Goal: Task Accomplishment & Management: Use online tool/utility

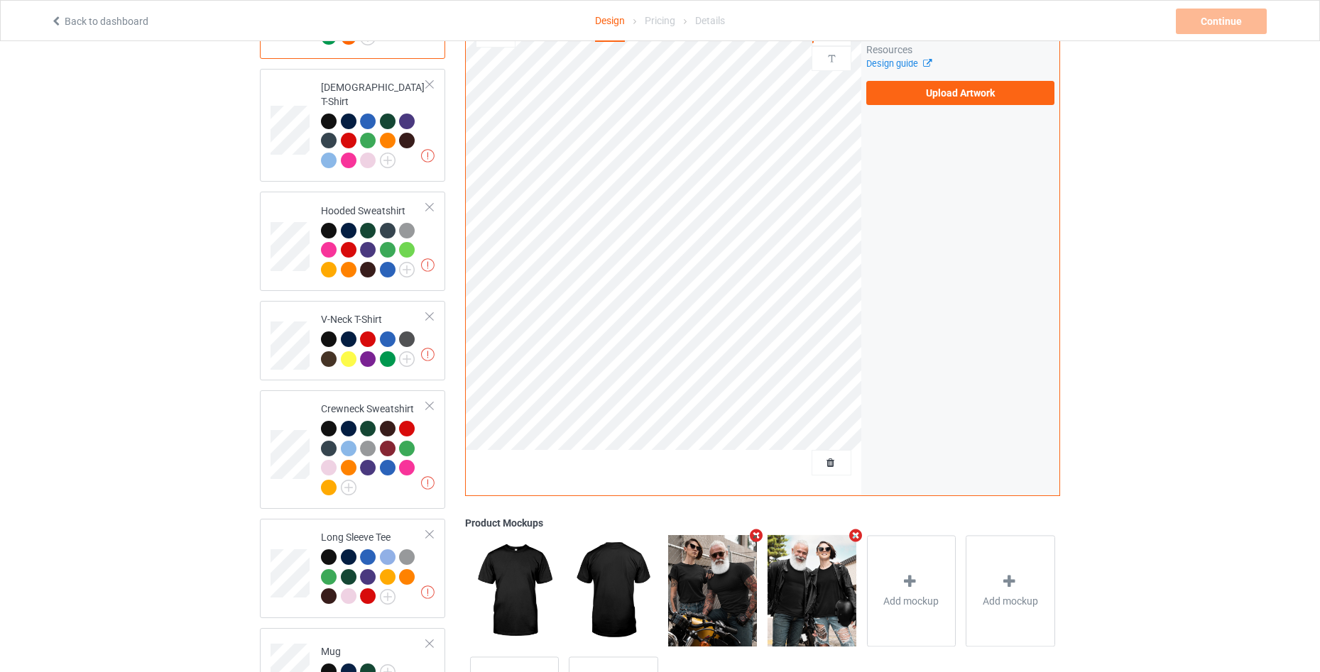
scroll to position [284, 0]
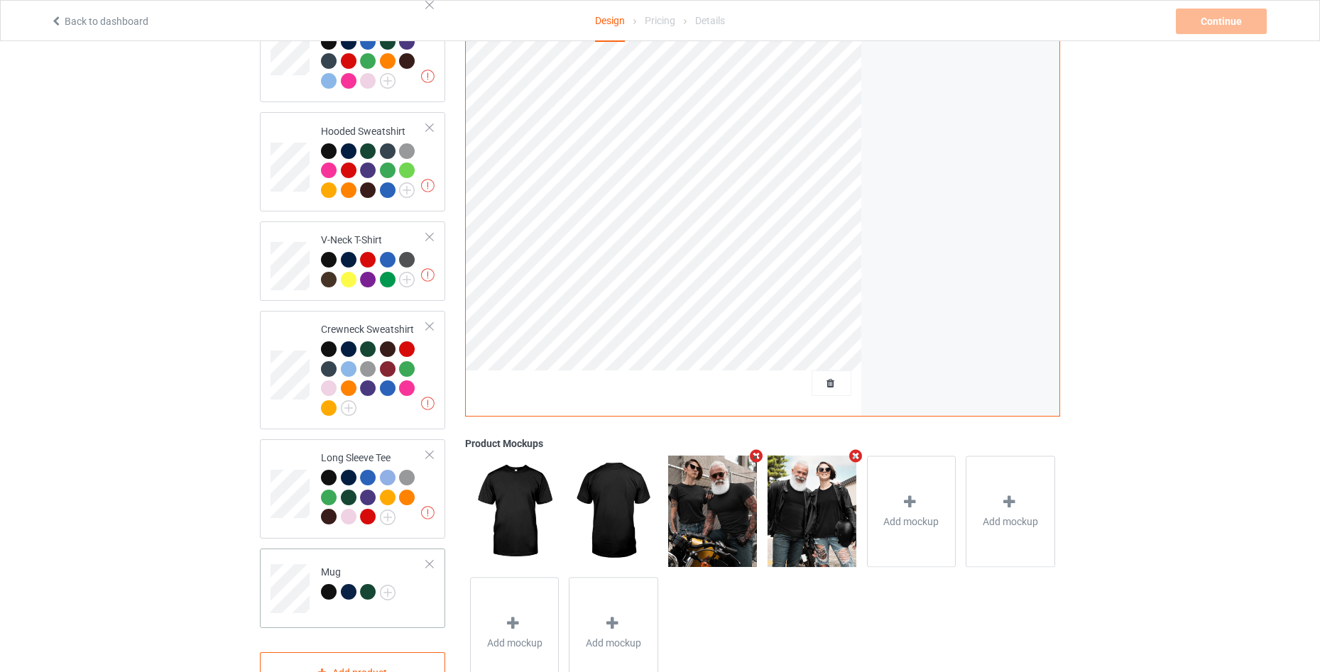
click at [434, 560] on div at bounding box center [430, 565] width 10 height 10
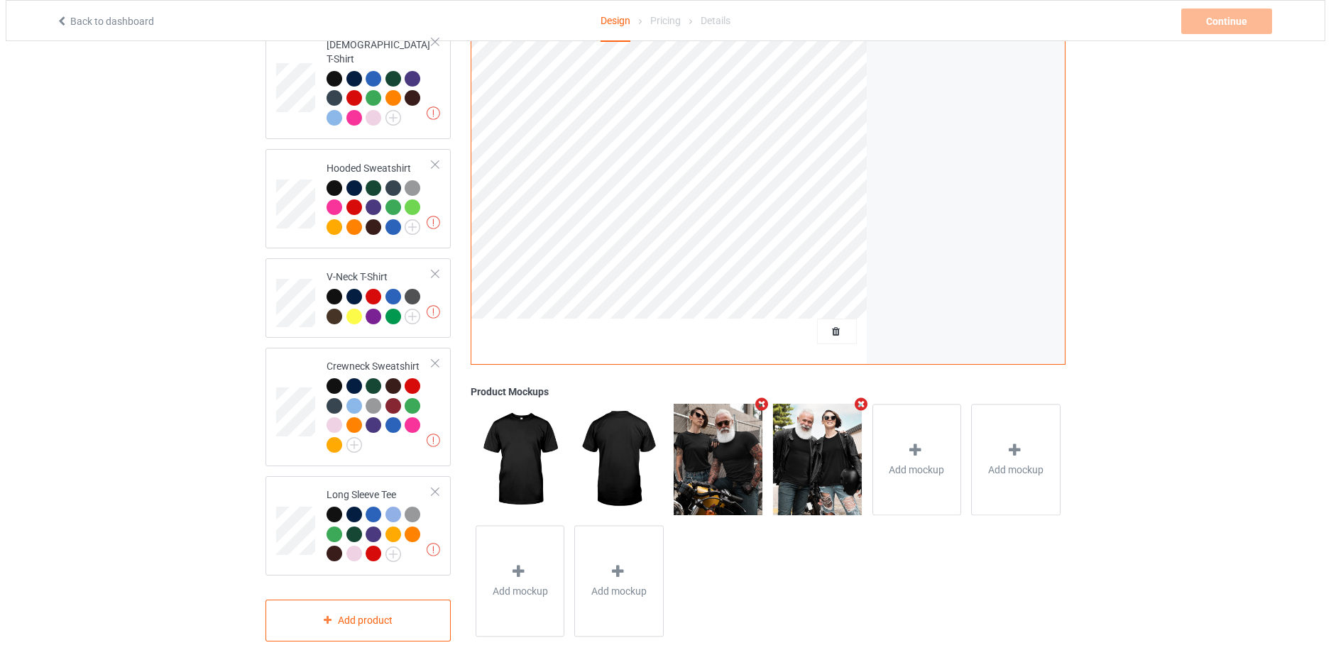
scroll to position [0, 0]
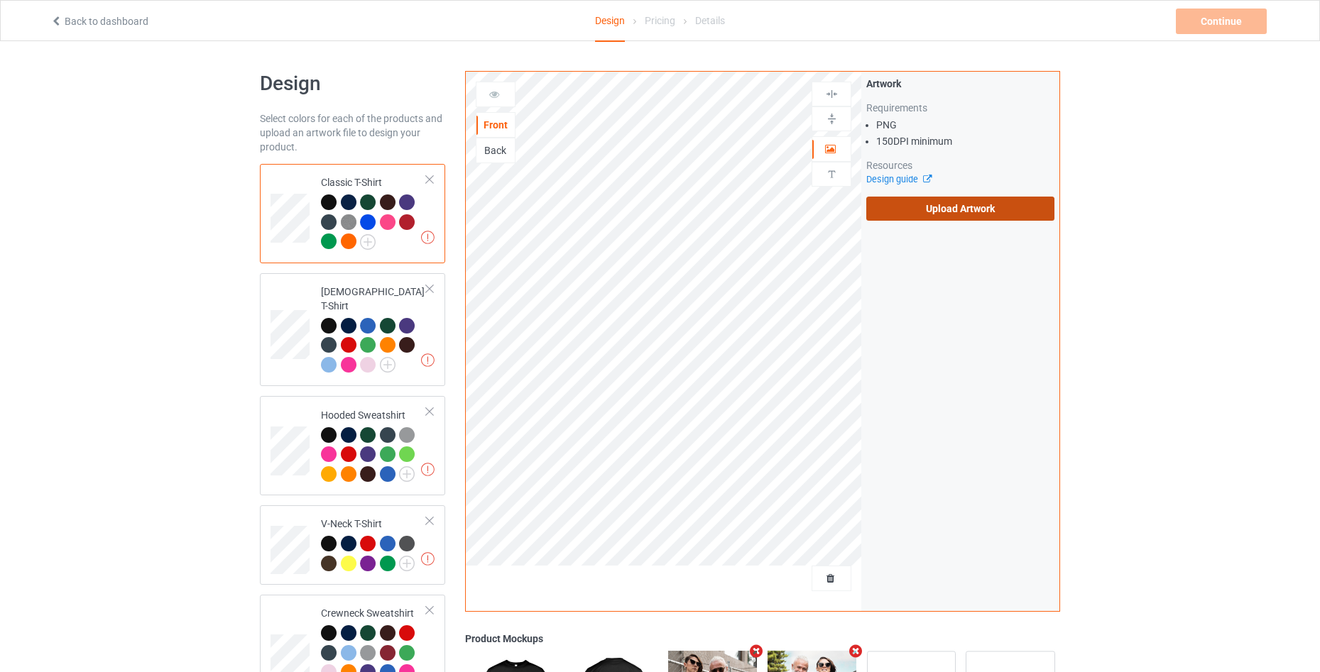
click at [970, 204] on label "Upload Artwork" at bounding box center [960, 209] width 188 height 24
click at [0, 0] on input "Upload Artwork" at bounding box center [0, 0] width 0 height 0
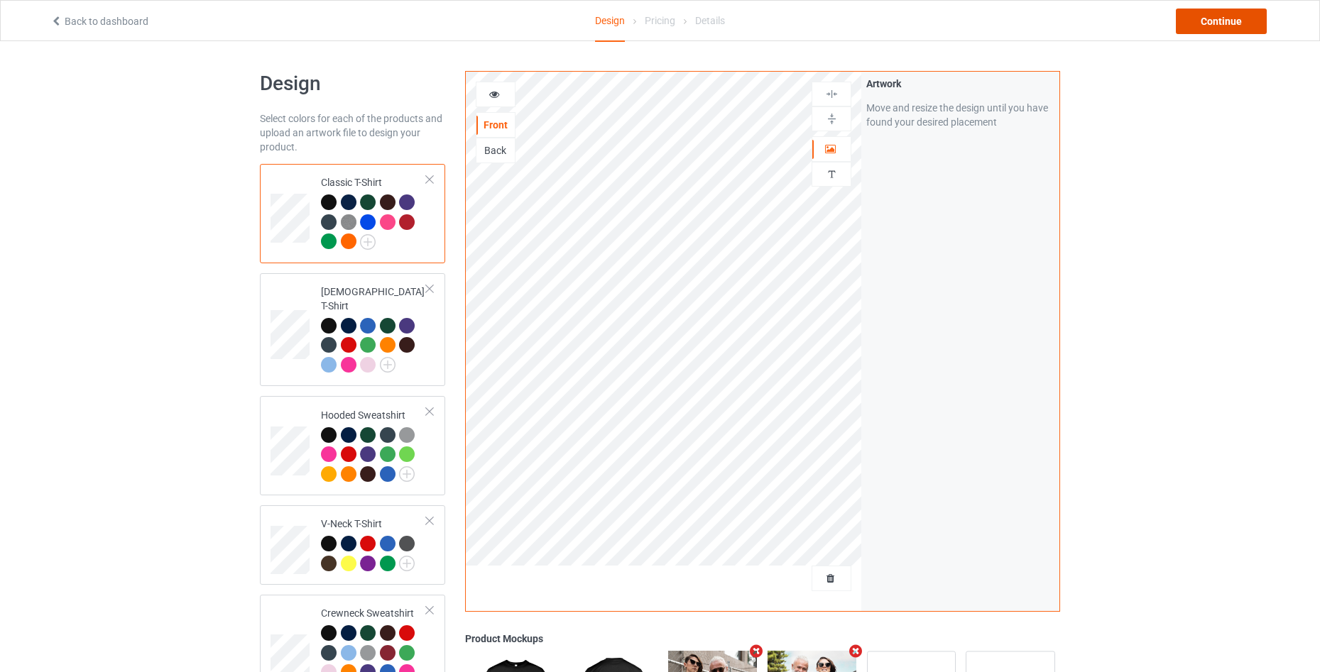
click at [1237, 20] on div "Continue" at bounding box center [1221, 22] width 91 height 26
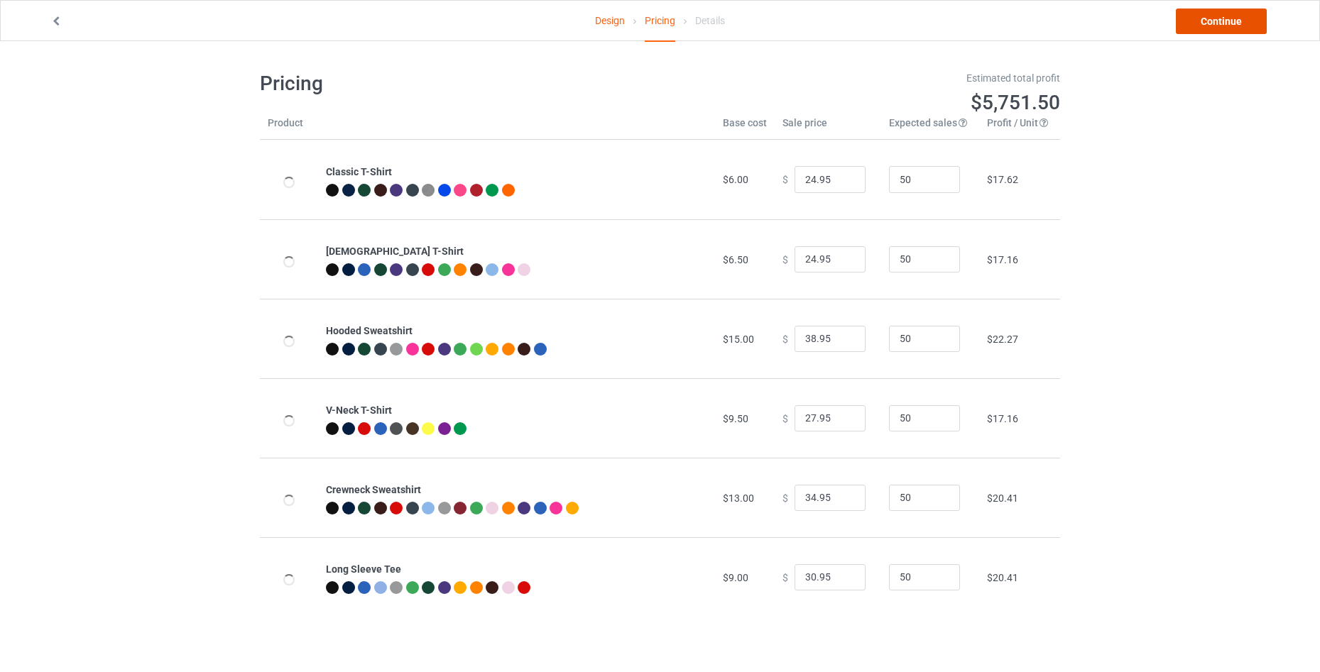
click at [1237, 20] on link "Continue" at bounding box center [1221, 22] width 91 height 26
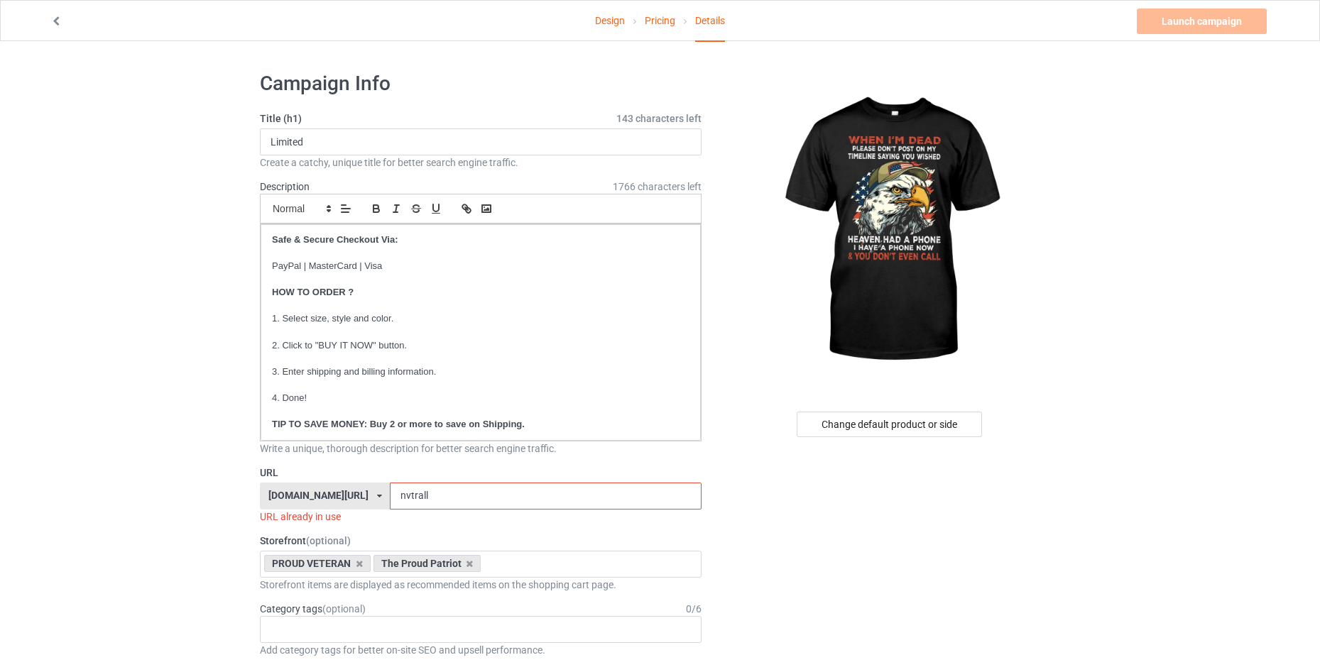
click at [481, 492] on input "nvtrall" at bounding box center [545, 496] width 311 height 27
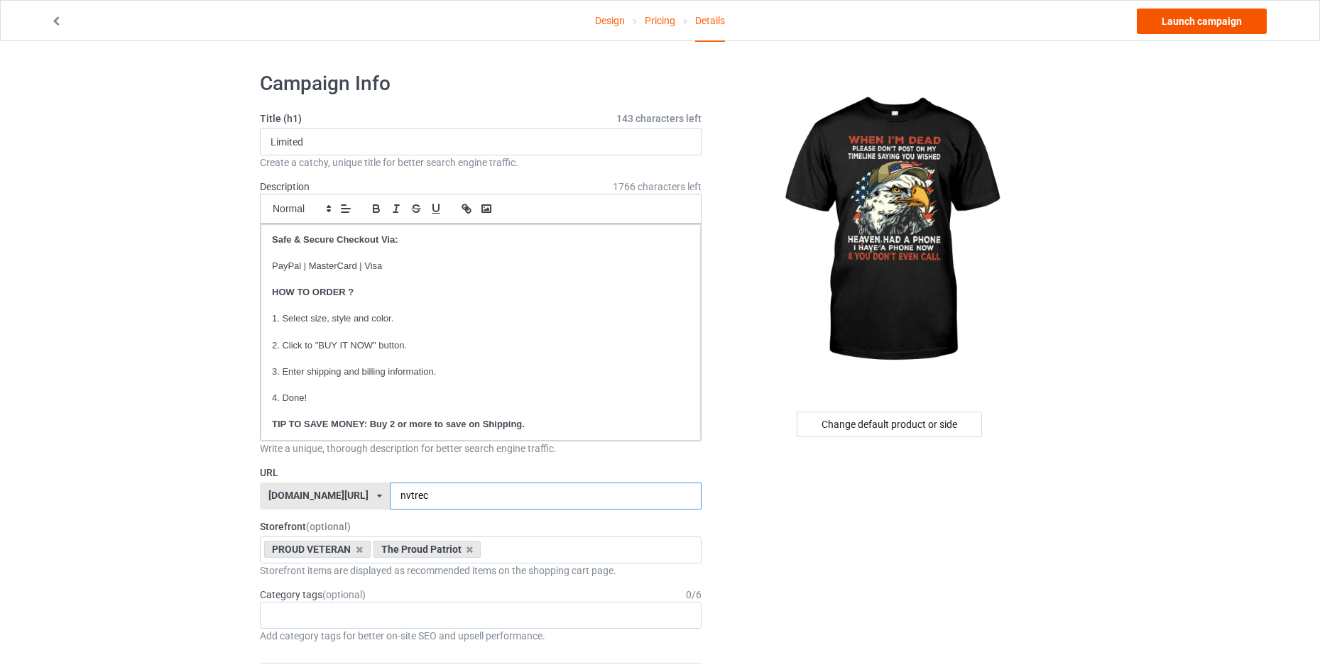
type input "nvtrec"
click at [1182, 22] on link "Launch campaign" at bounding box center [1202, 22] width 130 height 26
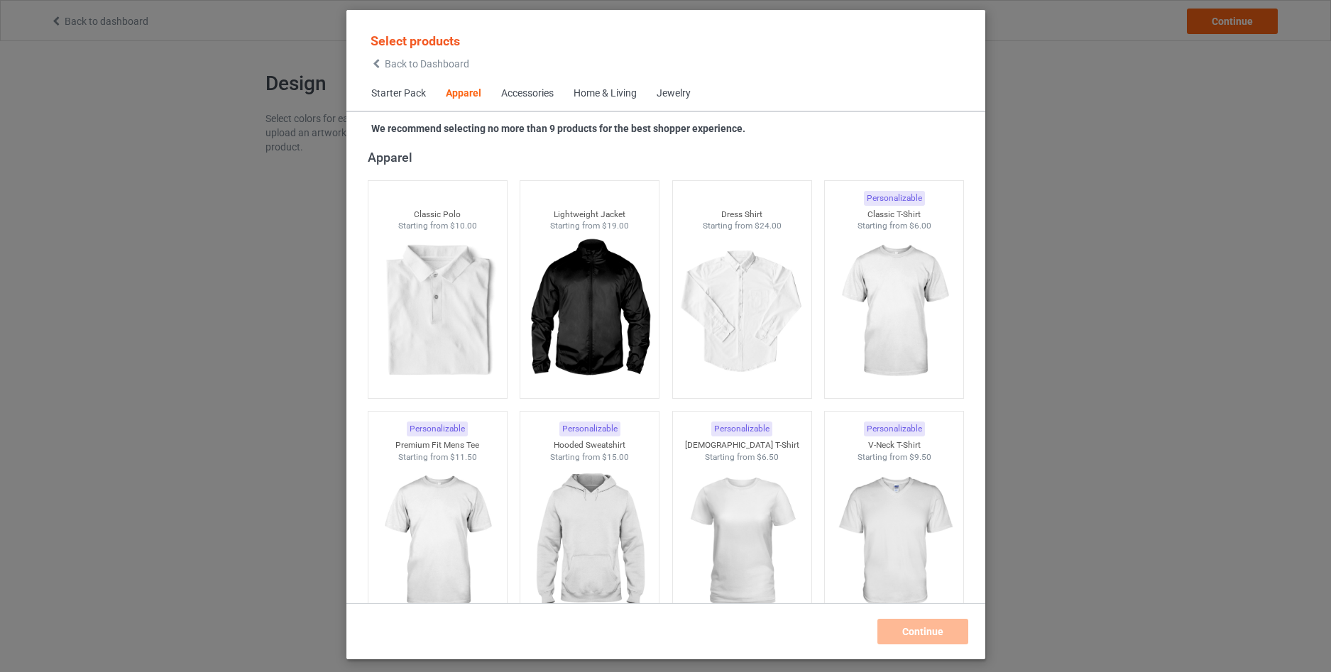
click at [386, 62] on span "Back to Dashboard" at bounding box center [427, 63] width 84 height 11
